Goal: Information Seeking & Learning: Learn about a topic

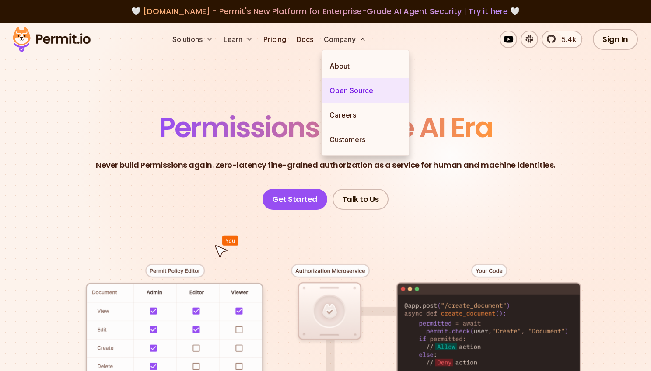
click at [350, 91] on link "Open Source" at bounding box center [365, 90] width 87 height 24
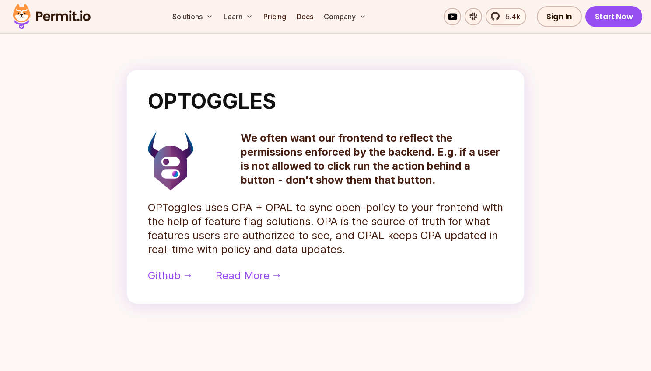
scroll to position [683, 0]
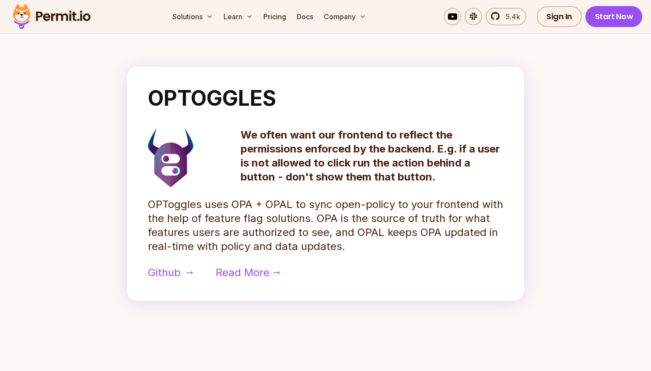
click at [169, 272] on span "Github" at bounding box center [164, 273] width 33 height 14
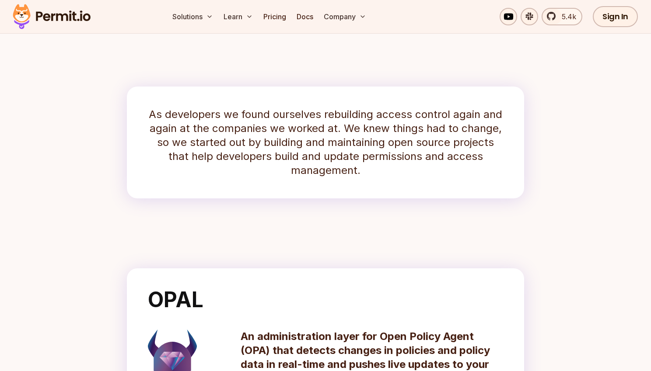
scroll to position [0, 0]
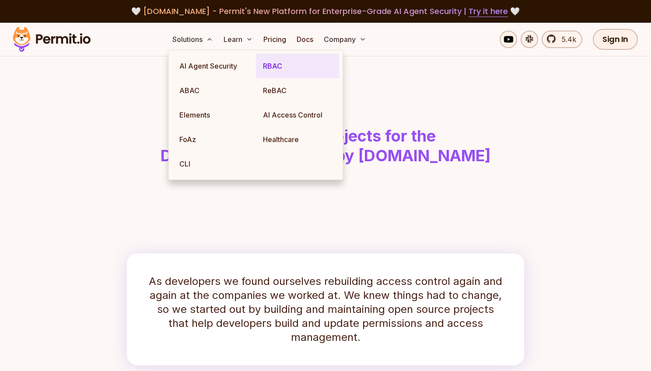
click at [274, 65] on link "RBAC" at bounding box center [298, 66] width 84 height 24
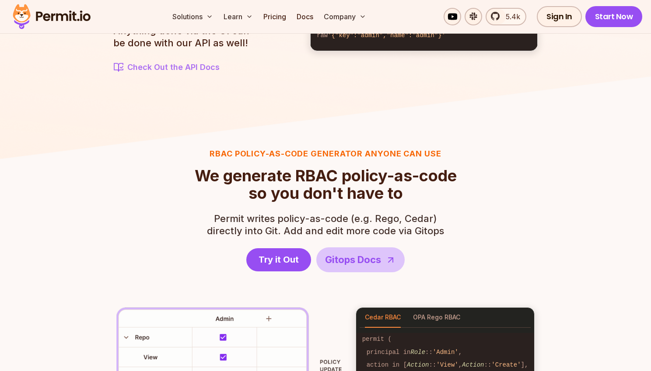
scroll to position [1085, 0]
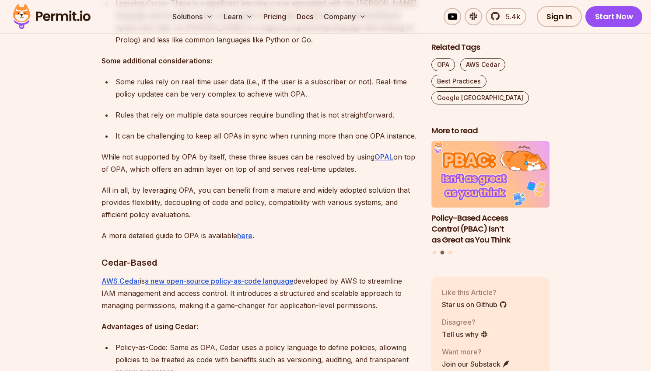
scroll to position [1035, 0]
